Goal: Task Accomplishment & Management: Manage account settings

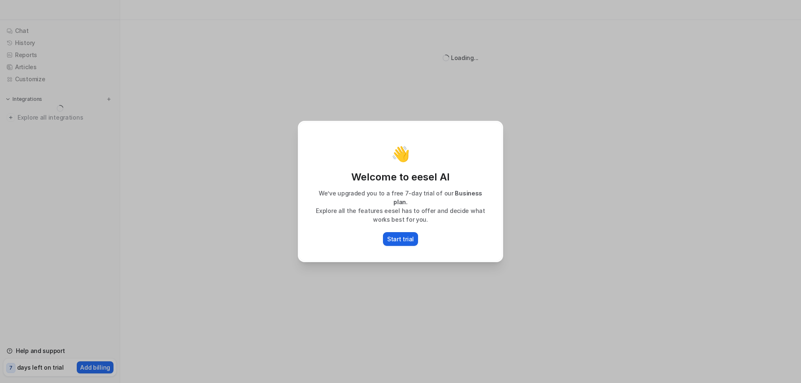
click at [402, 232] on button "Start trial" at bounding box center [400, 239] width 35 height 14
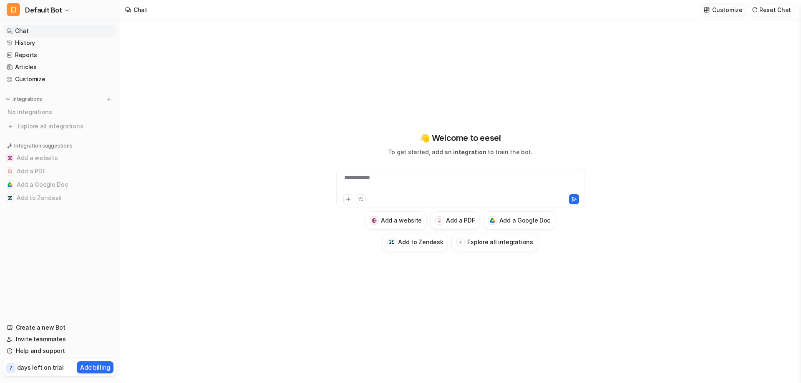
click at [727, 11] on p "Customize" at bounding box center [727, 9] width 30 height 9
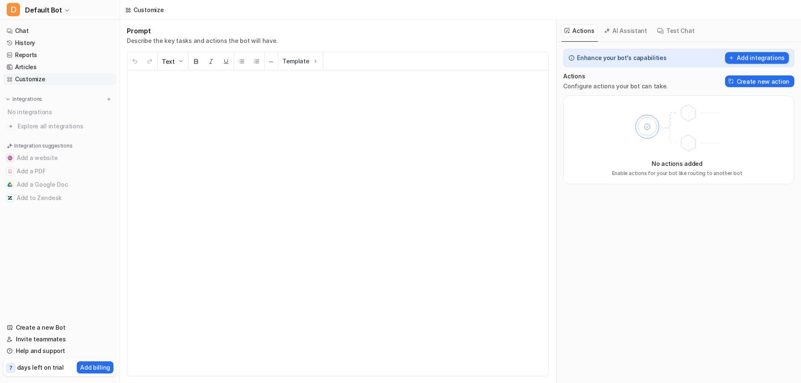
click at [627, 28] on button "AI Assistant" at bounding box center [626, 30] width 50 height 13
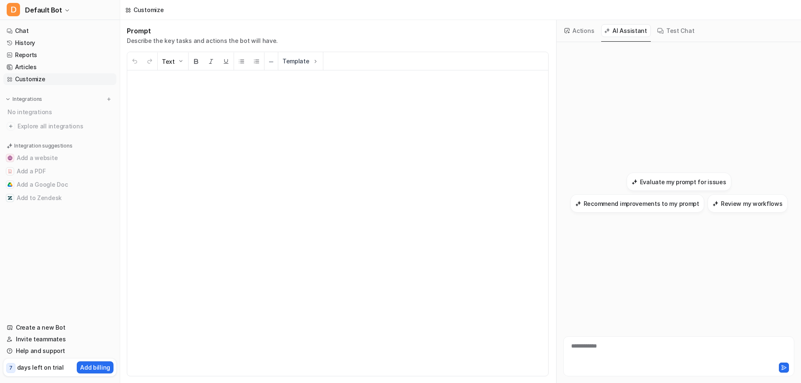
click at [677, 29] on button "Test Chat" at bounding box center [676, 30] width 44 height 13
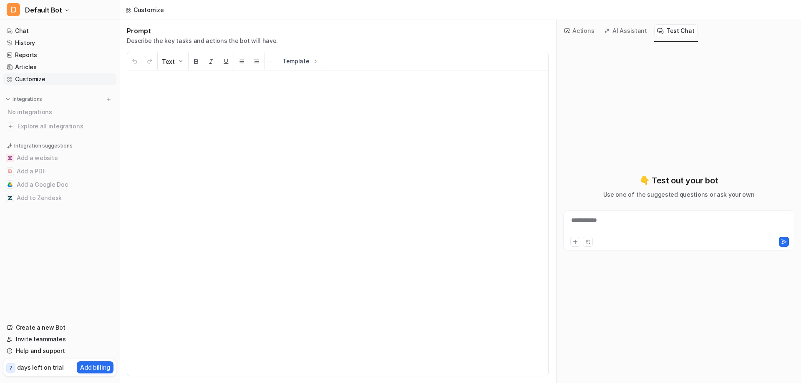
click at [582, 29] on button "Actions" at bounding box center [579, 30] width 36 height 13
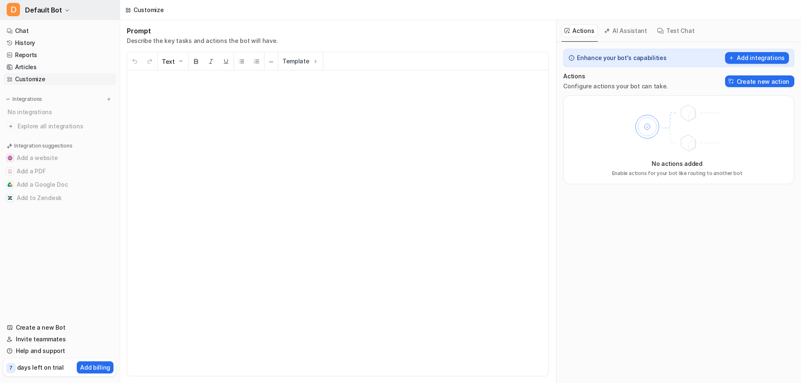
click at [53, 5] on span "Default Bot" at bounding box center [43, 10] width 37 height 12
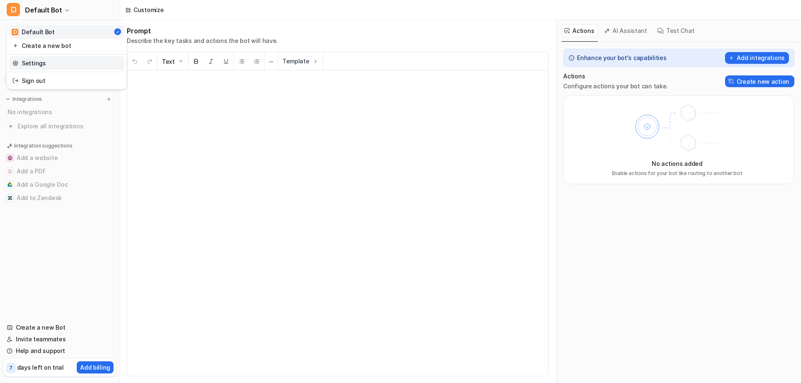
click at [48, 63] on link "Settings" at bounding box center [66, 63] width 115 height 14
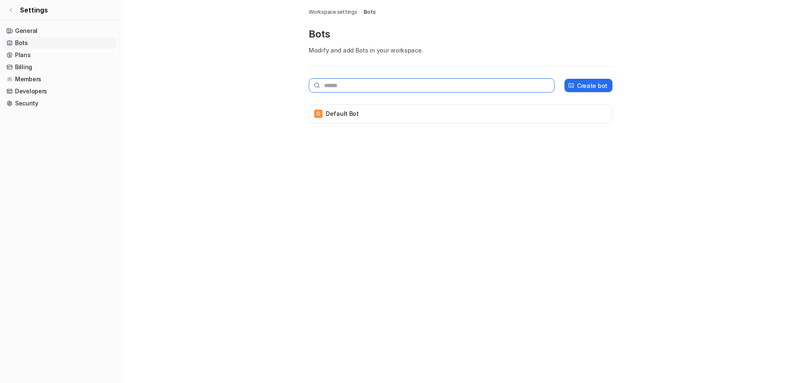
click at [369, 90] on input "text" at bounding box center [432, 85] width 246 height 14
click at [358, 117] on div "D Default Bot" at bounding box center [460, 114] width 296 height 12
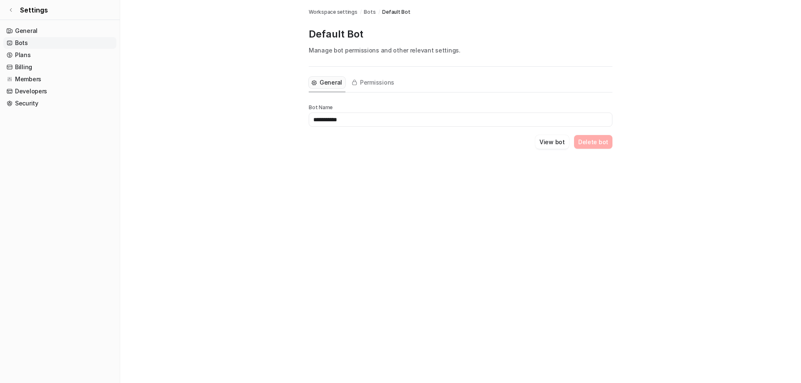
click at [342, 84] on button "General" at bounding box center [327, 83] width 37 height 12
click at [371, 83] on span "Permissions" at bounding box center [377, 82] width 34 height 8
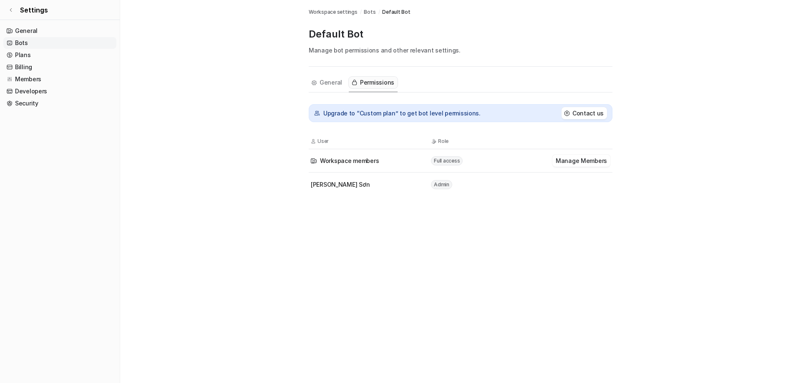
click at [219, 97] on main "Workspace settings / Bots / Default Bot Default Bot Manage bot permissions and …" at bounding box center [460, 108] width 681 height 216
click at [28, 55] on link "Plans" at bounding box center [59, 55] width 113 height 12
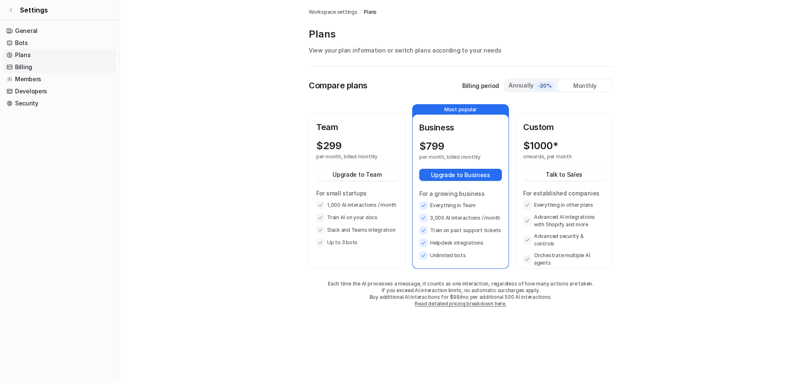
click at [28, 67] on link "Billing" at bounding box center [59, 67] width 113 height 12
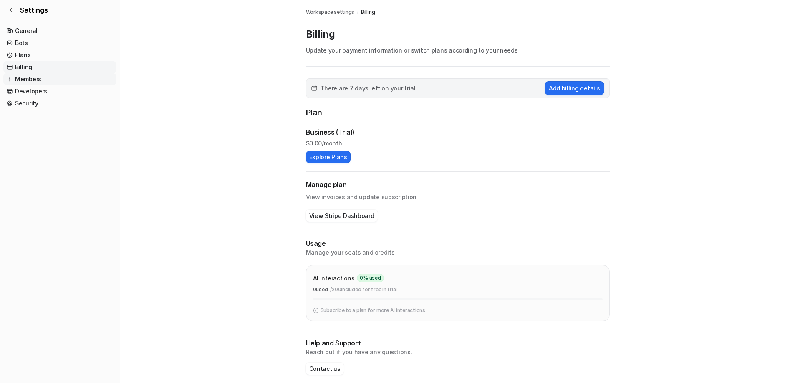
click at [28, 81] on link "Members" at bounding box center [59, 79] width 113 height 12
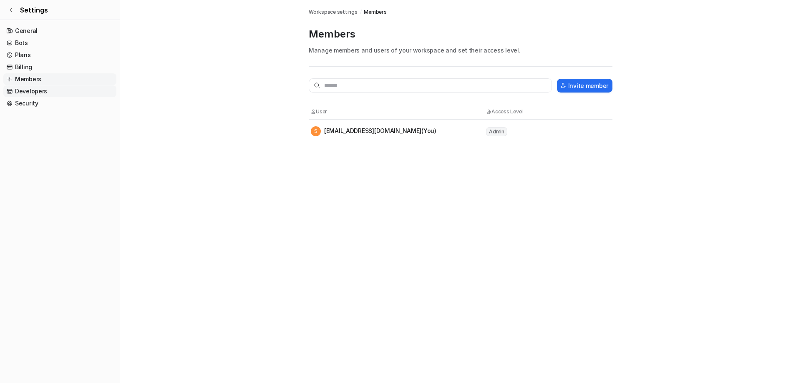
click at [29, 93] on link "Developers" at bounding box center [59, 91] width 113 height 12
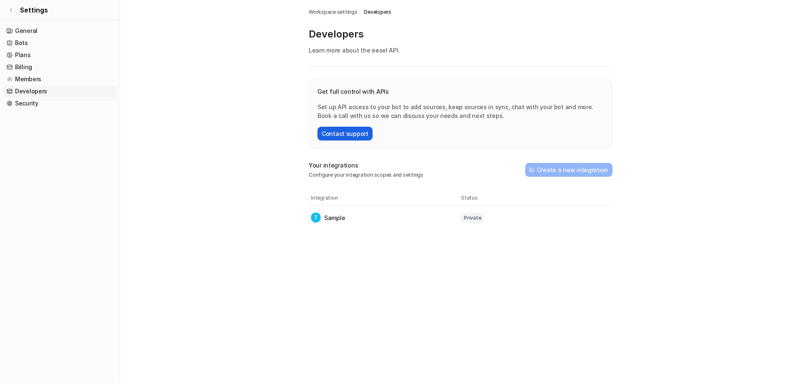
click at [351, 131] on button "Contact support" at bounding box center [344, 134] width 55 height 14
click at [339, 135] on button "Contact support" at bounding box center [344, 134] width 55 height 14
click at [376, 48] on link "eesel API" at bounding box center [385, 50] width 26 height 7
click at [359, 53] on span "Learn more about the eesel API ." at bounding box center [354, 50] width 91 height 7
click at [380, 55] on div "Developers Learn more about the eesel API ." at bounding box center [461, 47] width 304 height 39
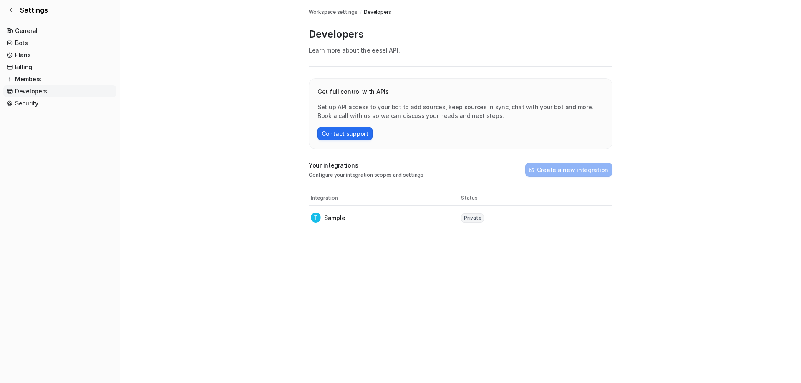
click at [385, 51] on link "eesel API" at bounding box center [385, 50] width 26 height 7
click at [354, 132] on button "Contact support" at bounding box center [344, 134] width 55 height 14
click at [327, 217] on p "Sample" at bounding box center [334, 218] width 21 height 9
click at [327, 218] on p "Sample" at bounding box center [334, 218] width 21 height 9
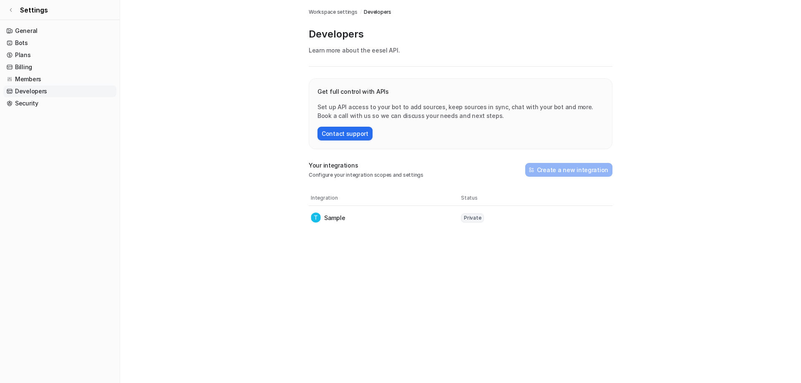
click at [620, 178] on main "Workspace settings / Developers Developers Learn more about the eesel API . Get…" at bounding box center [460, 114] width 681 height 229
click at [415, 188] on div "Get full control with APIs Set up API access to your bot to add sources, keep s…" at bounding box center [461, 153] width 304 height 151
click at [404, 207] on table "Integration Status Sample Private" at bounding box center [461, 210] width 304 height 39
drag, startPoint x: 479, startPoint y: 209, endPoint x: 489, endPoint y: 210, distance: 10.0
click at [487, 210] on tr "Sample Private" at bounding box center [461, 217] width 304 height 23
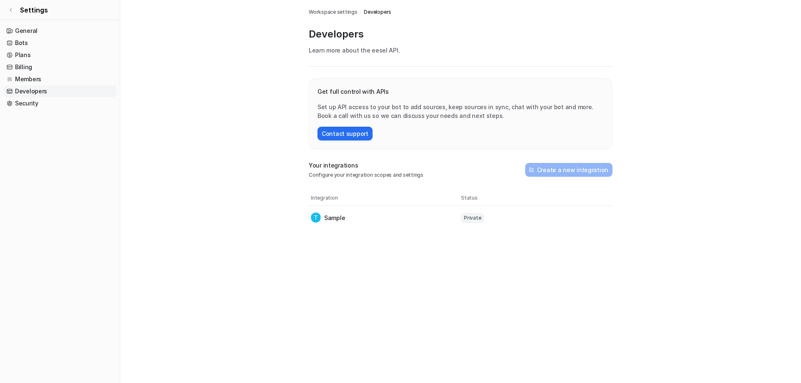
click at [498, 211] on tr "Sample Private" at bounding box center [461, 217] width 304 height 23
drag, startPoint x: 480, startPoint y: 214, endPoint x: 467, endPoint y: 219, distance: 14.3
click at [480, 216] on span "Private" at bounding box center [472, 218] width 23 height 9
click at [467, 219] on span "Private" at bounding box center [472, 218] width 23 height 9
click at [324, 217] on p "Sample" at bounding box center [334, 218] width 21 height 9
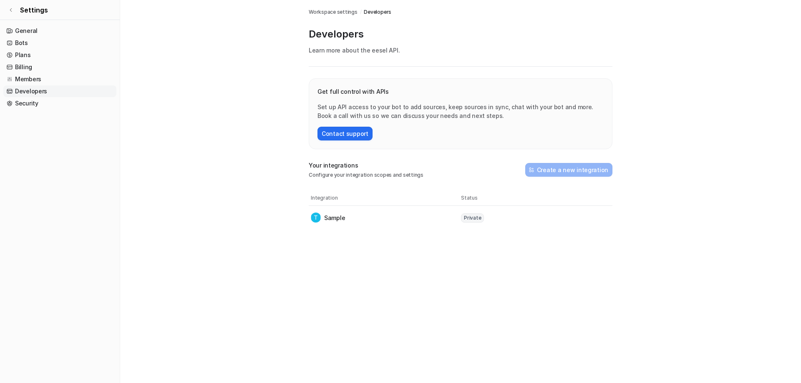
drag, startPoint x: 329, startPoint y: 217, endPoint x: 333, endPoint y: 214, distance: 5.3
click at [330, 217] on p "Sample" at bounding box center [334, 218] width 21 height 9
click at [330, 173] on p "Configure your integration scopes and settings" at bounding box center [366, 175] width 115 height 8
drag, startPoint x: 319, startPoint y: 37, endPoint x: 373, endPoint y: 44, distance: 53.8
click at [372, 43] on div "Developers Learn more about the eesel API ." at bounding box center [461, 47] width 304 height 39
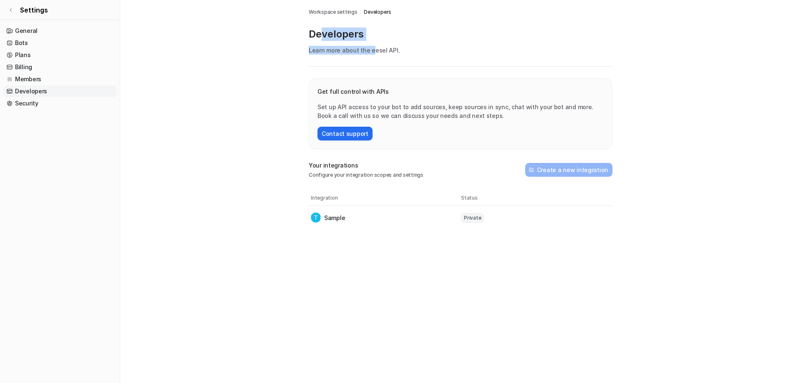
click at [369, 66] on div "Developers Learn more about the eesel API ." at bounding box center [461, 47] width 304 height 39
click at [26, 103] on link "Security" at bounding box center [59, 104] width 113 height 12
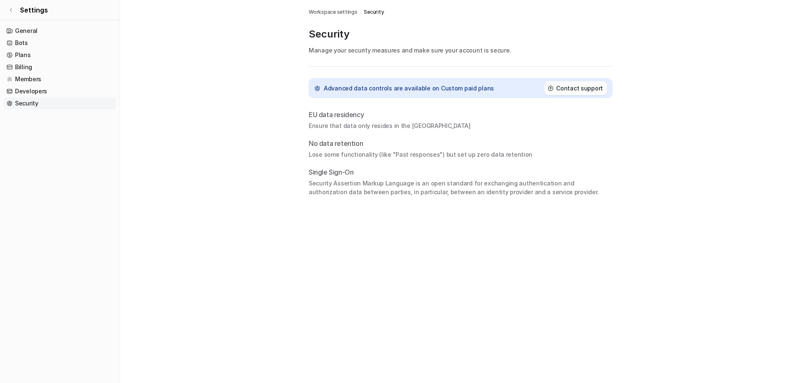
click at [596, 89] on h2 "Contact support" at bounding box center [579, 88] width 47 height 9
click at [590, 89] on h2 "Contact support" at bounding box center [579, 88] width 47 height 9
drag, startPoint x: 590, startPoint y: 89, endPoint x: 578, endPoint y: 89, distance: 12.5
click at [588, 89] on h2 "Contact support" at bounding box center [579, 88] width 47 height 9
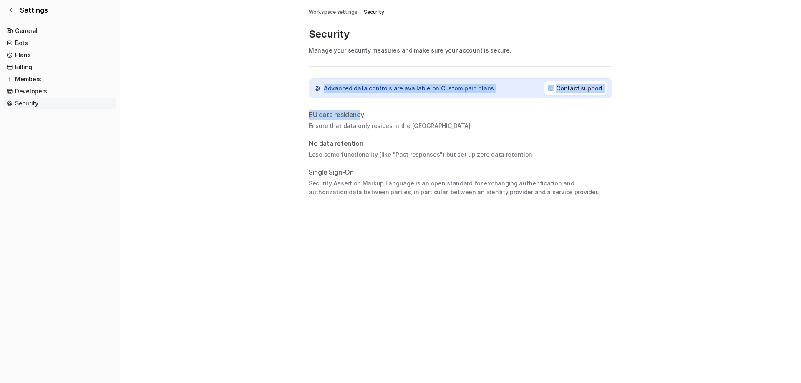
drag, startPoint x: 324, startPoint y: 106, endPoint x: 376, endPoint y: 119, distance: 53.7
click at [376, 119] on div "Advanced data controls are available on Custom paid plans Contact support EU da…" at bounding box center [461, 132] width 304 height 130
click at [394, 127] on p "Ensure that data only resides in the EU" at bounding box center [461, 125] width 304 height 9
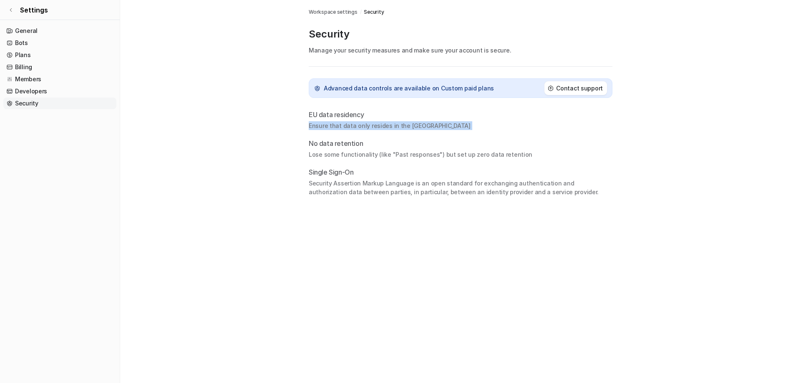
click at [394, 127] on p "Ensure that data only resides in the EU" at bounding box center [461, 125] width 304 height 9
click at [364, 151] on p "Lose some functionality (like "Past responses") but set up zero data retention" at bounding box center [461, 154] width 304 height 9
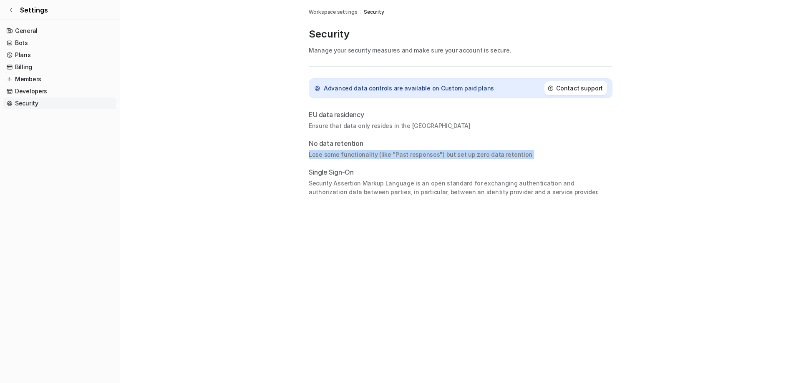
click at [364, 151] on p "Lose some functionality (like "Past responses") but set up zero data retention" at bounding box center [461, 154] width 304 height 9
click at [354, 197] on div "Security Workspace settings / Security Security Manage your security measures a…" at bounding box center [400, 191] width 801 height 383
click at [353, 193] on p "Security Assertion Markup Language is an open standard for exchanging authentic…" at bounding box center [461, 188] width 304 height 18
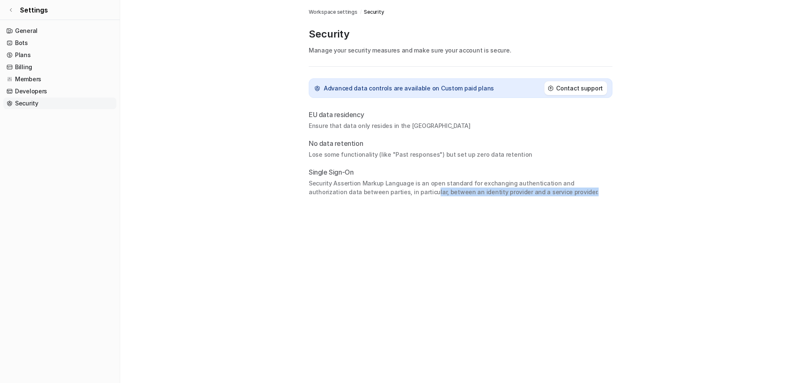
drag, startPoint x: 419, startPoint y: 189, endPoint x: 569, endPoint y: 188, distance: 150.1
click at [569, 188] on p "Security Assertion Markup Language is an open standard for exchanging authentic…" at bounding box center [461, 188] width 304 height 18
drag, startPoint x: 536, startPoint y: 184, endPoint x: 299, endPoint y: 62, distance: 266.4
click at [533, 184] on p "Security Assertion Markup Language is an open standard for exchanging authentic…" at bounding box center [461, 188] width 304 height 18
